Goal: Check status: Check status

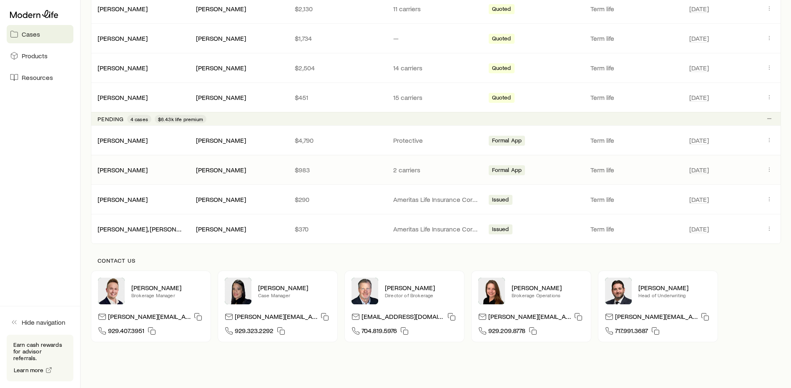
scroll to position [325, 0]
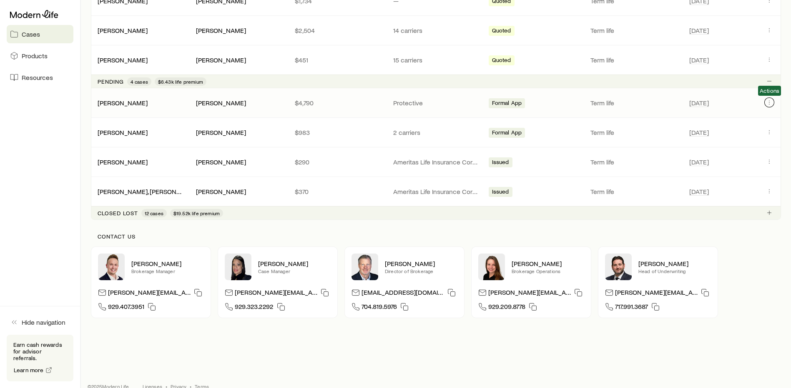
click at [773, 101] on button "Client cases" at bounding box center [769, 103] width 10 height 10
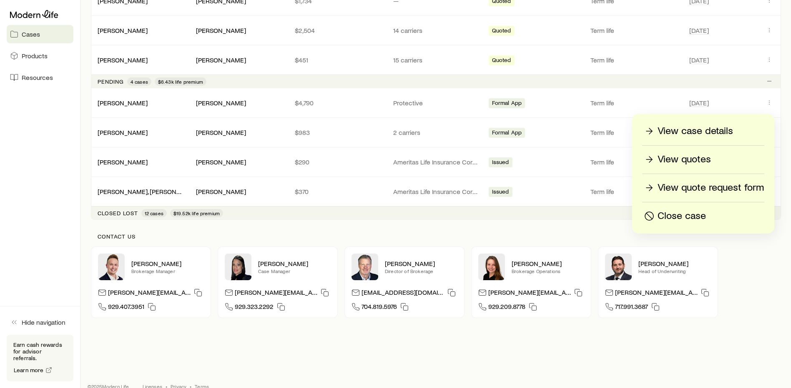
click at [724, 128] on p "View case details" at bounding box center [694, 131] width 75 height 13
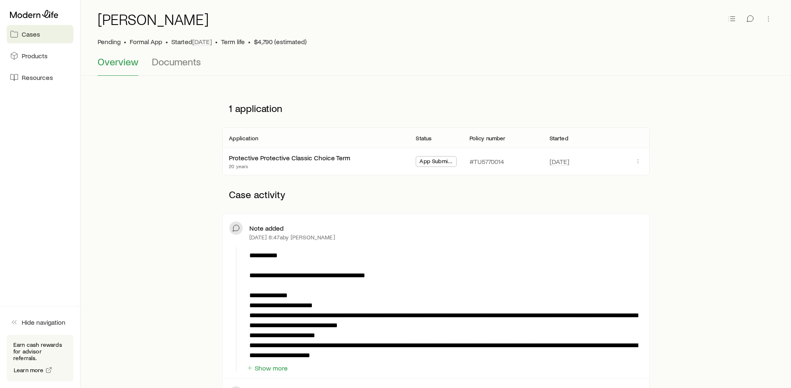
scroll to position [167, 0]
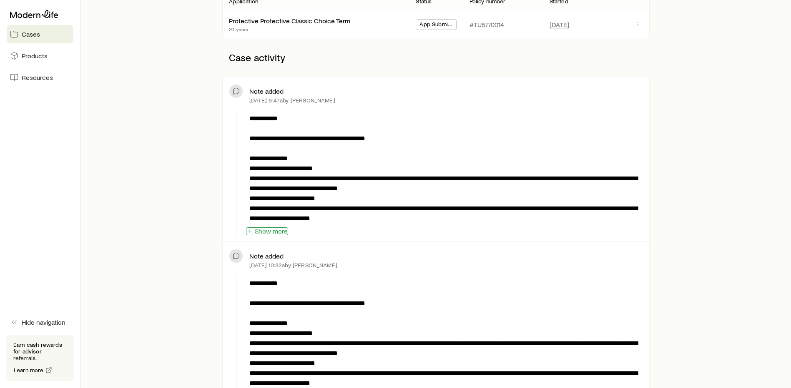
click at [279, 230] on button "Show more" at bounding box center [267, 232] width 42 height 8
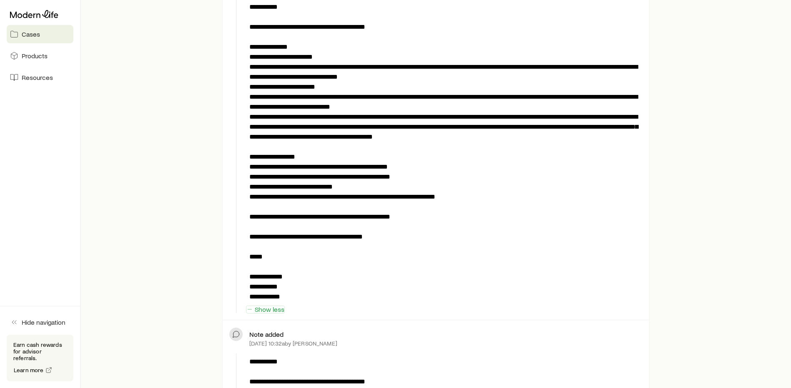
scroll to position [292, 0]
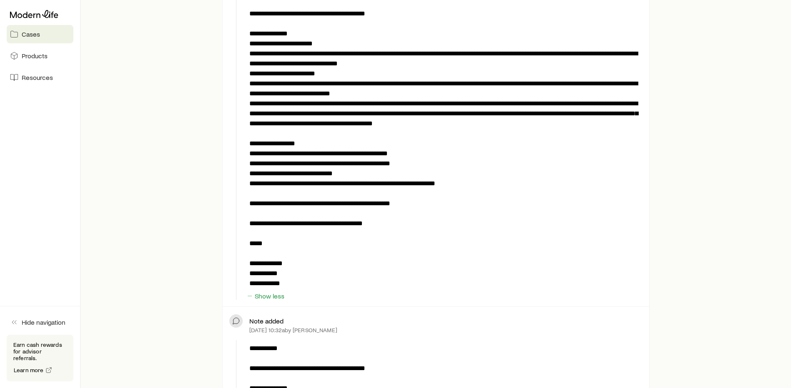
click at [54, 37] on link "Cases" at bounding box center [40, 34] width 67 height 18
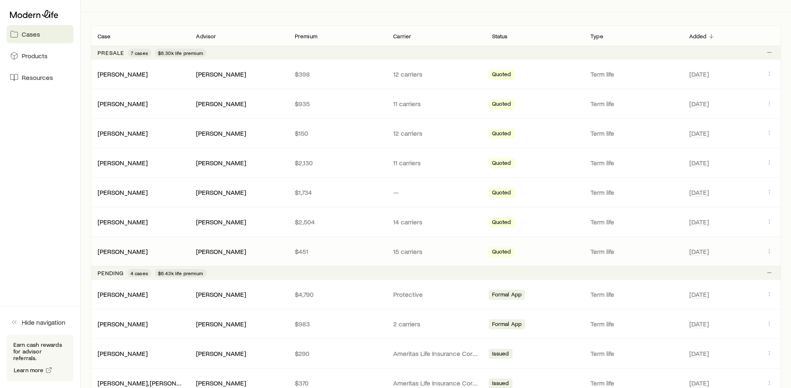
scroll to position [250, 0]
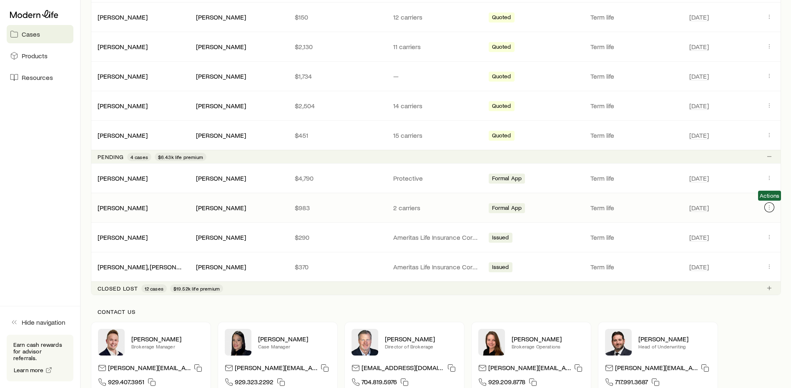
click at [768, 209] on icon "Client cases" at bounding box center [769, 207] width 7 height 7
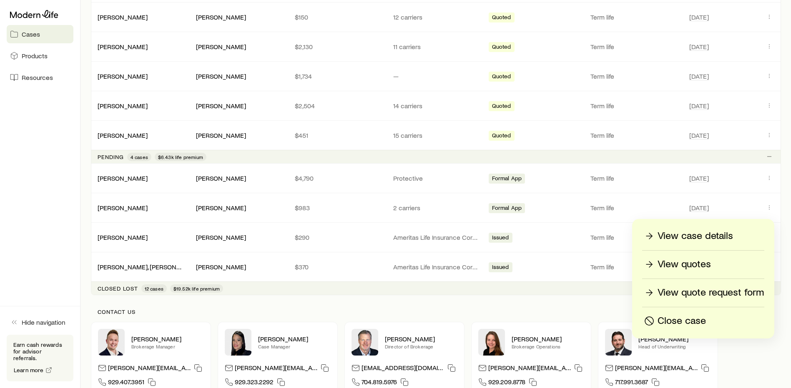
click at [714, 235] on p "View case details" at bounding box center [694, 236] width 75 height 13
